Goal: Find specific page/section: Find specific page/section

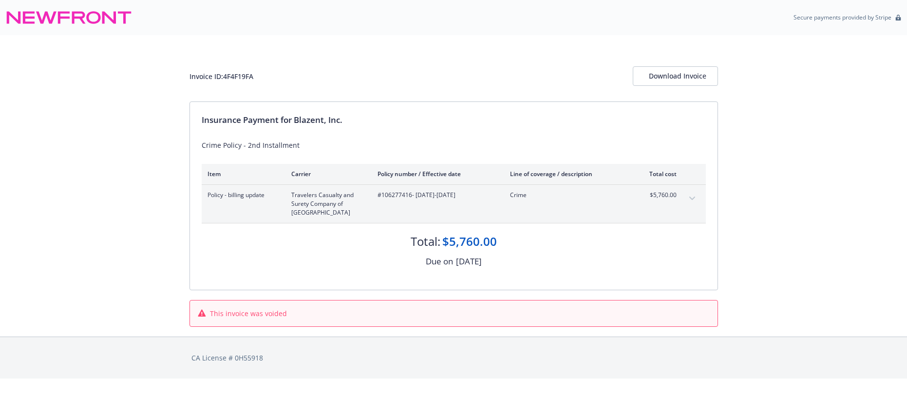
click at [400, 193] on span "#106277416 - 04/15/2024-04/15/2027" at bounding box center [436, 195] width 117 height 9
copy span "106277416"
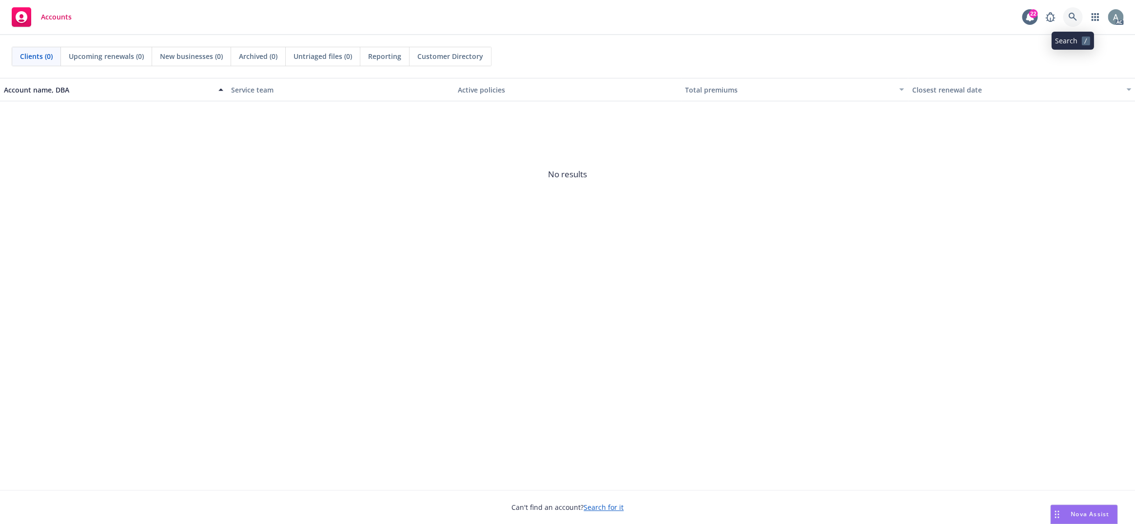
click at [1071, 18] on icon at bounding box center [1072, 17] width 8 height 8
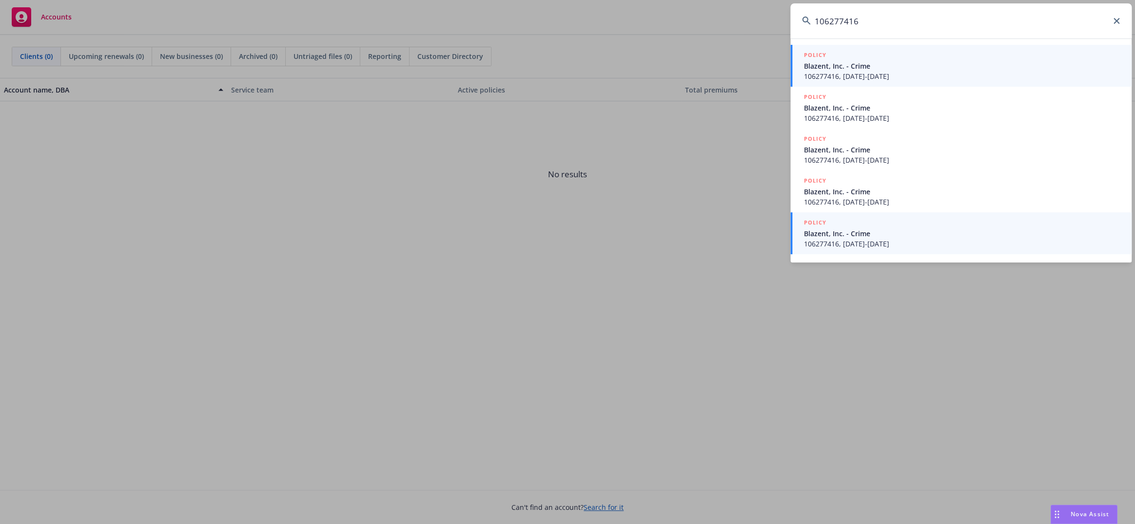
type input "106277416"
click at [919, 241] on span "106277416, [DATE]-[DATE]" at bounding box center [962, 244] width 316 height 10
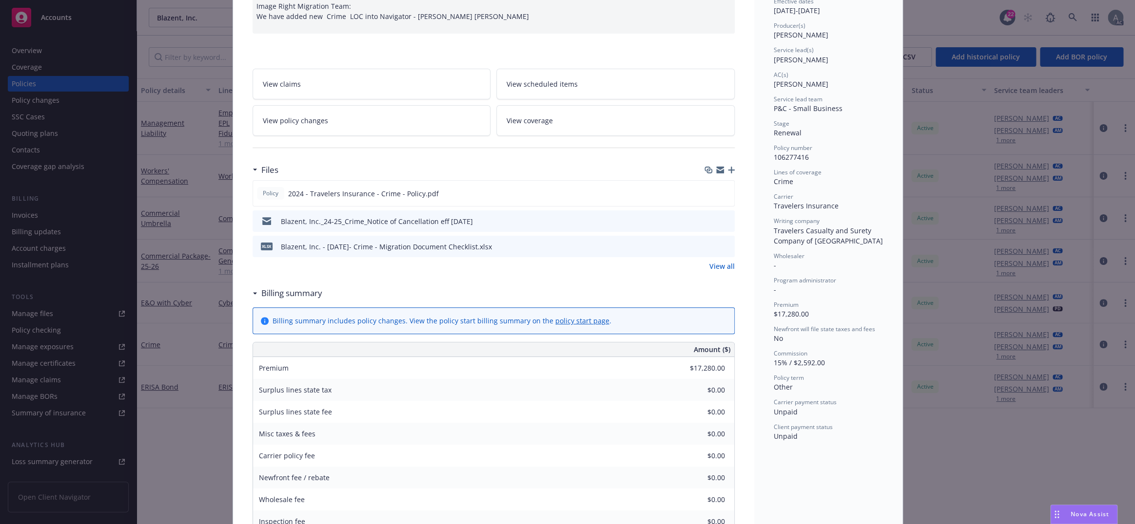
scroll to position [88, 0]
